Goal: Use online tool/utility: Utilize a website feature to perform a specific function

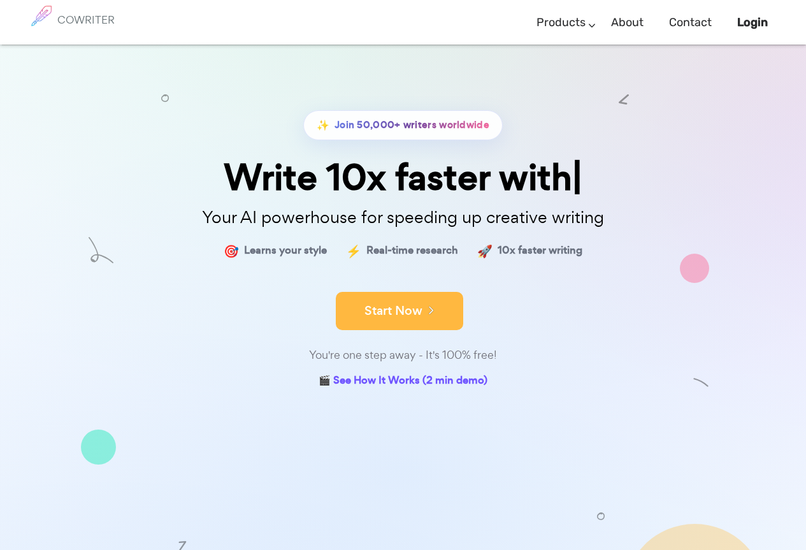
click at [378, 308] on button "Start Now" at bounding box center [399, 311] width 127 height 38
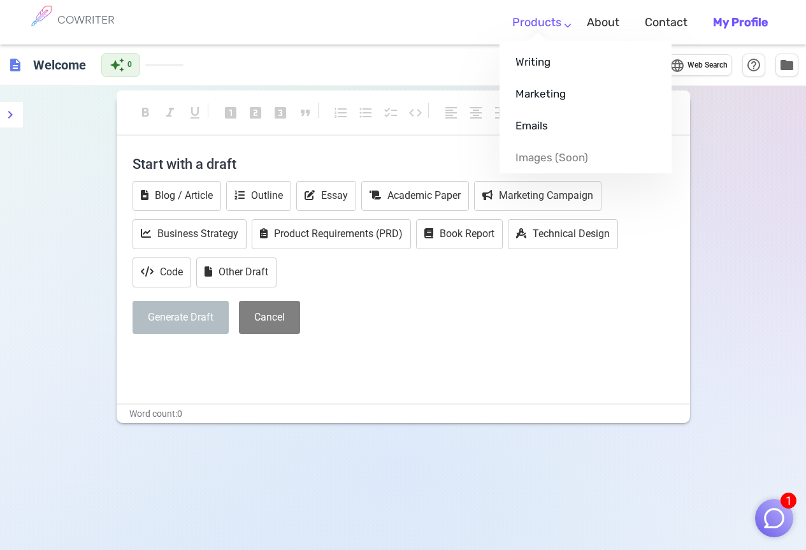
click at [554, 29] on link "Products" at bounding box center [536, 23] width 49 height 38
click at [547, 121] on link "Emails" at bounding box center [586, 126] width 172 height 32
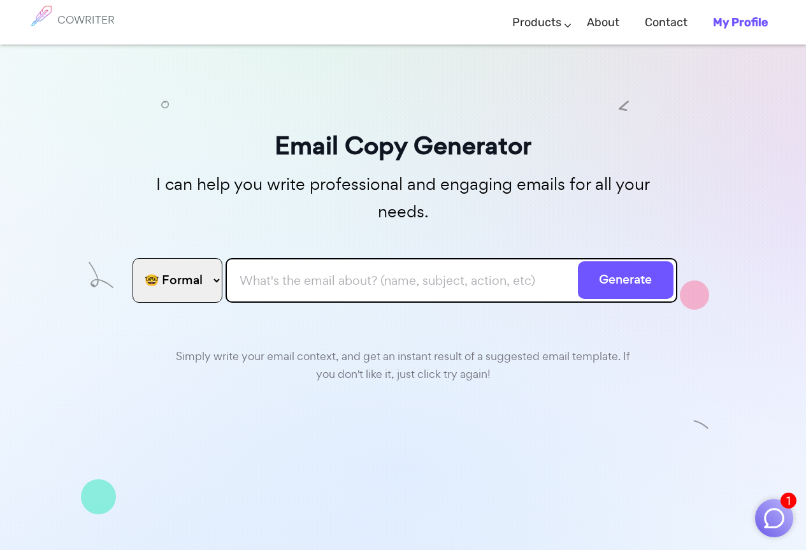
click at [285, 261] on input "text" at bounding box center [452, 280] width 452 height 45
paste input "As per our salary sheet there are short name and asper attached sheet there are…"
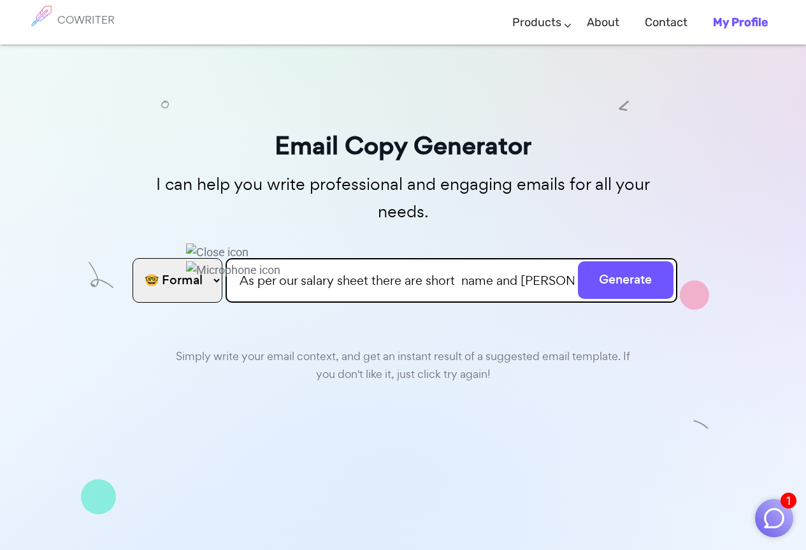
scroll to position [0, 1086]
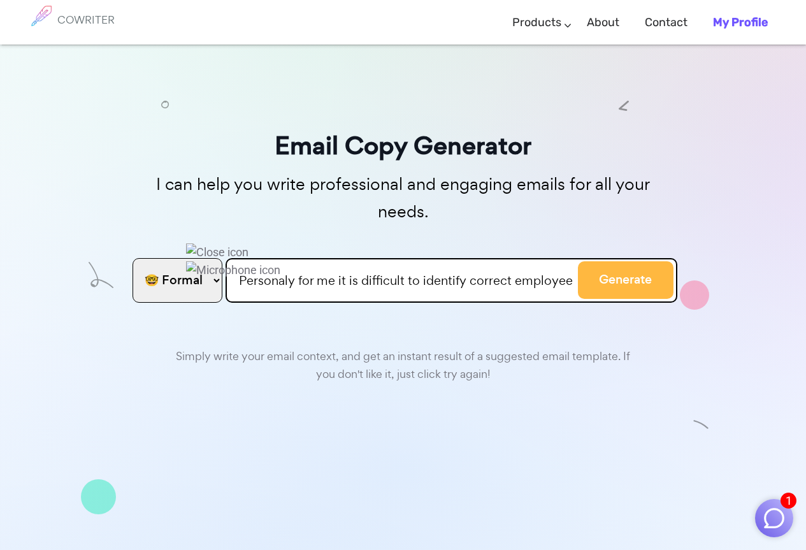
type input "As per our salary sheet there are short name and asper attached sheet there are…"
click at [629, 261] on button "Generate" at bounding box center [626, 280] width 96 height 38
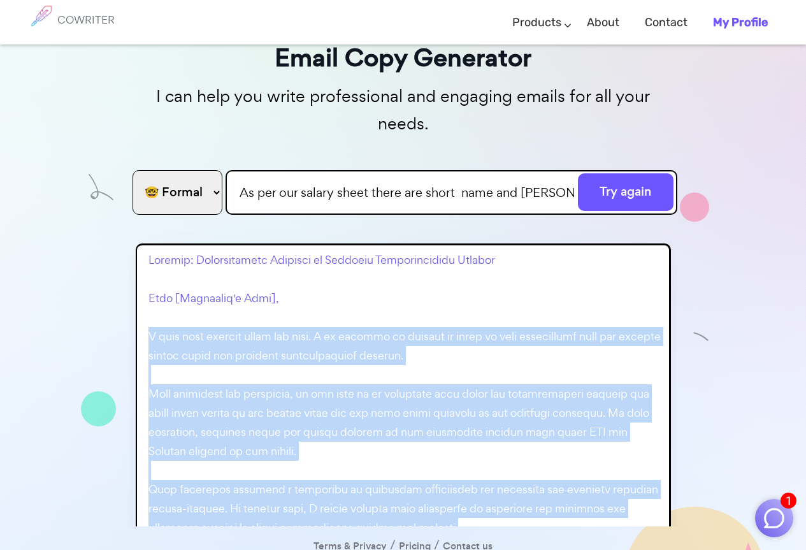
drag, startPoint x: 456, startPoint y: 379, endPoint x: 148, endPoint y: 307, distance: 316.1
click at [148, 307] on p at bounding box center [406, 508] width 516 height 516
copy p "I hope this message finds you well. I am writing to address an issue we have en…"
